Goal: Task Accomplishment & Management: Manage account settings

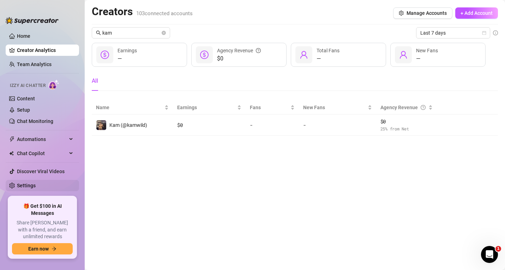
click at [17, 182] on link "Settings" at bounding box center [26, 185] width 19 height 6
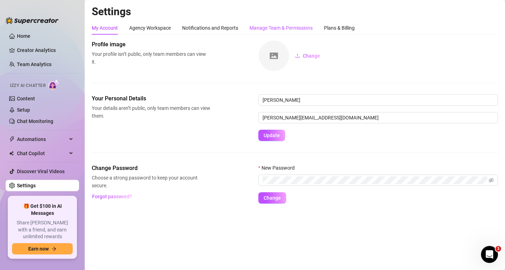
click at [260, 27] on div "Manage Team & Permissions" at bounding box center [280, 28] width 63 height 8
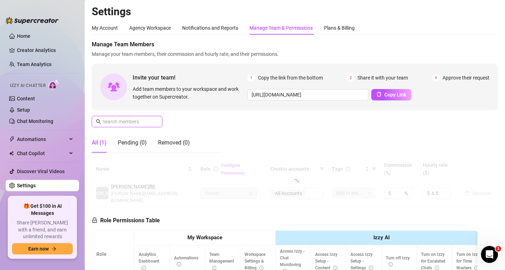
click at [129, 119] on input "text" at bounding box center [127, 122] width 50 height 8
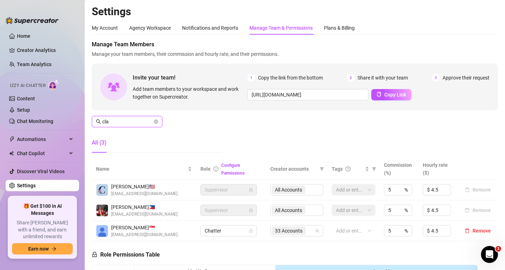
click at [107, 120] on input "cla" at bounding box center [127, 122] width 50 height 8
paste input "[EMAIL_ADDRESS][DOMAIN_NAME]"
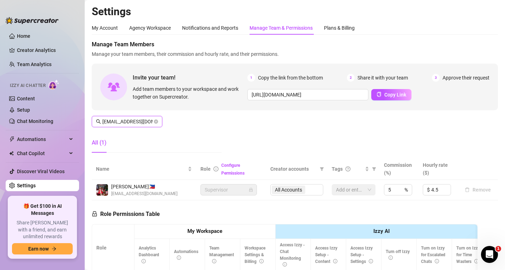
scroll to position [0, 15]
type input "[EMAIL_ADDRESS][DOMAIN_NAME]"
